Goal: Navigation & Orientation: Find specific page/section

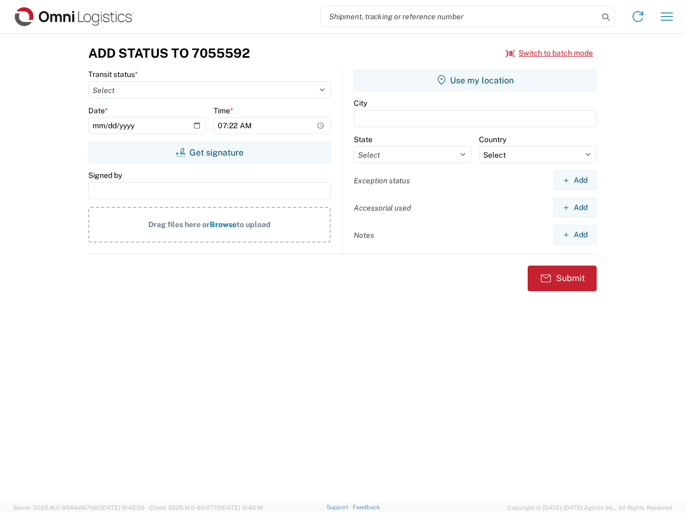
click at [459, 17] on input "search" at bounding box center [459, 16] width 277 height 20
click at [605, 17] on icon at bounding box center [605, 17] width 15 height 15
click at [638, 17] on icon at bounding box center [637, 16] width 17 height 17
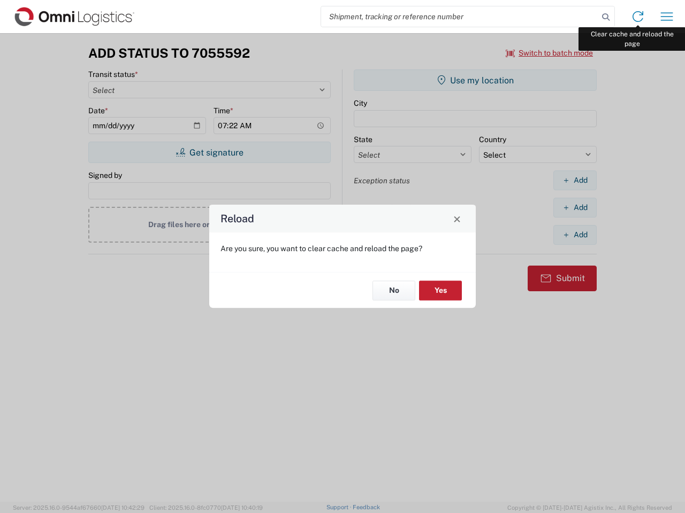
click at [666, 17] on div "Reload Are you sure, you want to clear cache and reload the page? No Yes" at bounding box center [342, 256] width 685 height 513
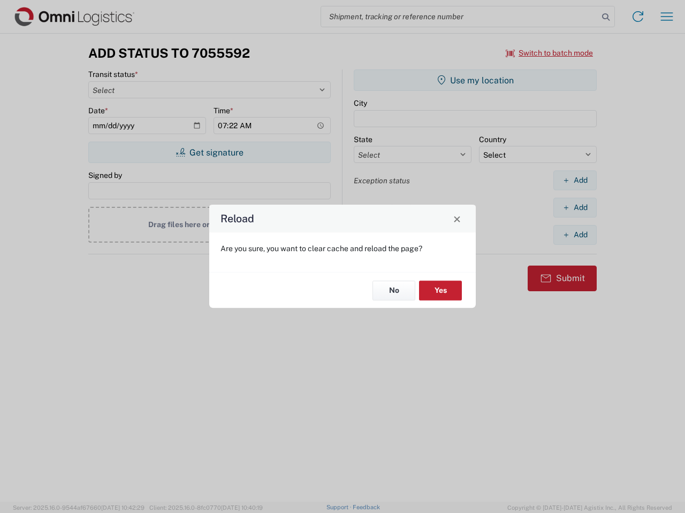
click at [549, 53] on div "Reload Are you sure, you want to clear cache and reload the page? No Yes" at bounding box center [342, 256] width 685 height 513
click at [209, 152] on div "Reload Are you sure, you want to clear cache and reload the page? No Yes" at bounding box center [342, 256] width 685 height 513
click at [475, 80] on div "Reload Are you sure, you want to clear cache and reload the page? No Yes" at bounding box center [342, 256] width 685 height 513
click at [574, 180] on div "Reload Are you sure, you want to clear cache and reload the page? No Yes" at bounding box center [342, 256] width 685 height 513
click at [574, 208] on div "Reload Are you sure, you want to clear cache and reload the page? No Yes" at bounding box center [342, 256] width 685 height 513
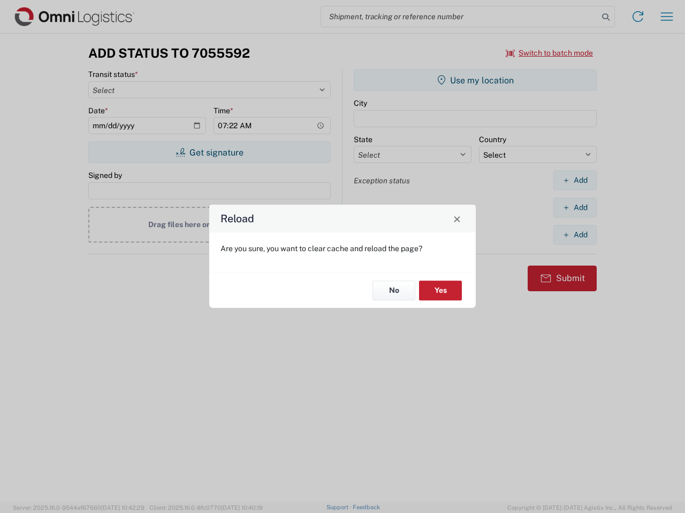
click at [574, 235] on div "Reload Are you sure, you want to clear cache and reload the page? No Yes" at bounding box center [342, 256] width 685 height 513
